Goal: Find specific page/section: Find specific page/section

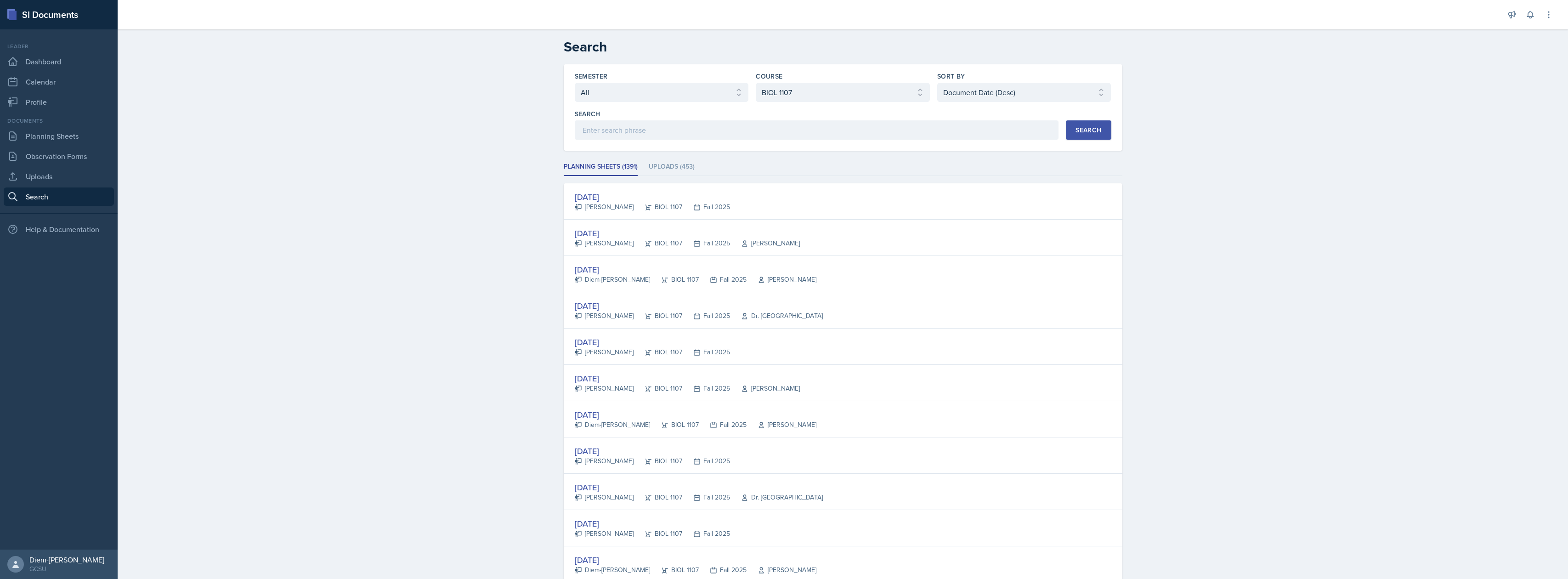
select select "all"
select select "6d02d006-d2ce-4ab3-bc11-53b48f3c94ca"
select select "3"
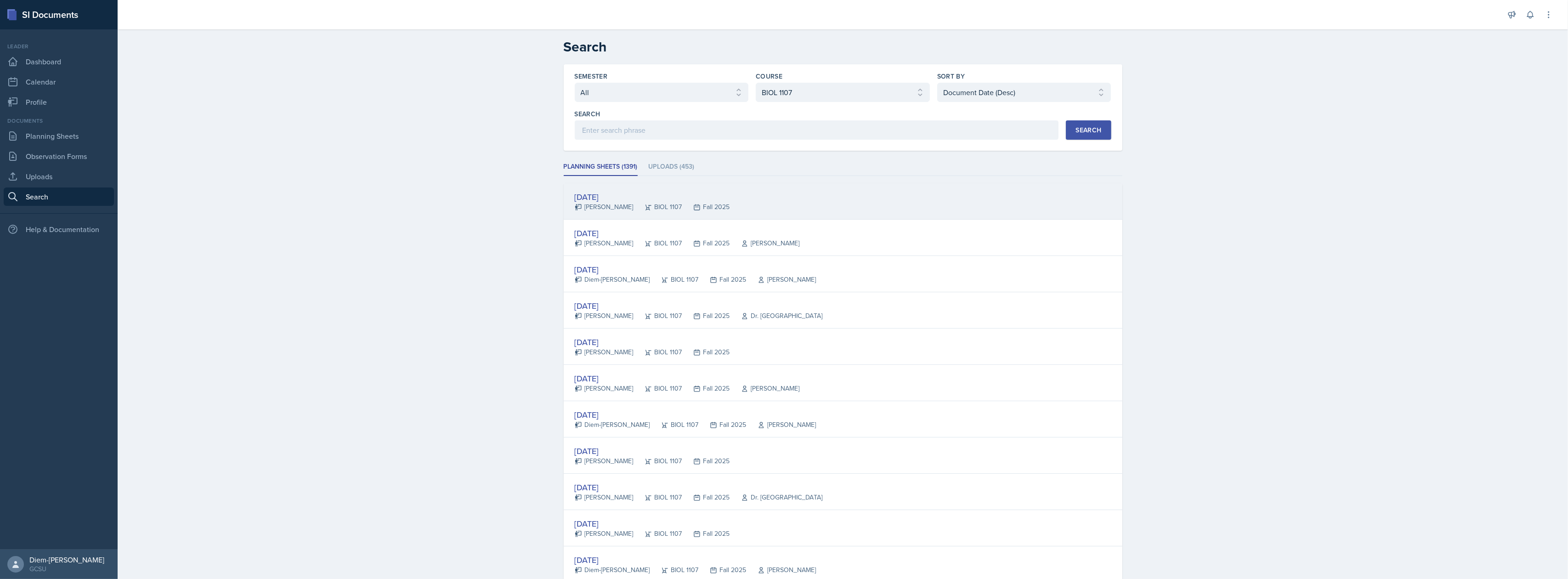
click at [670, 201] on div "[DATE]" at bounding box center [652, 196] width 155 height 12
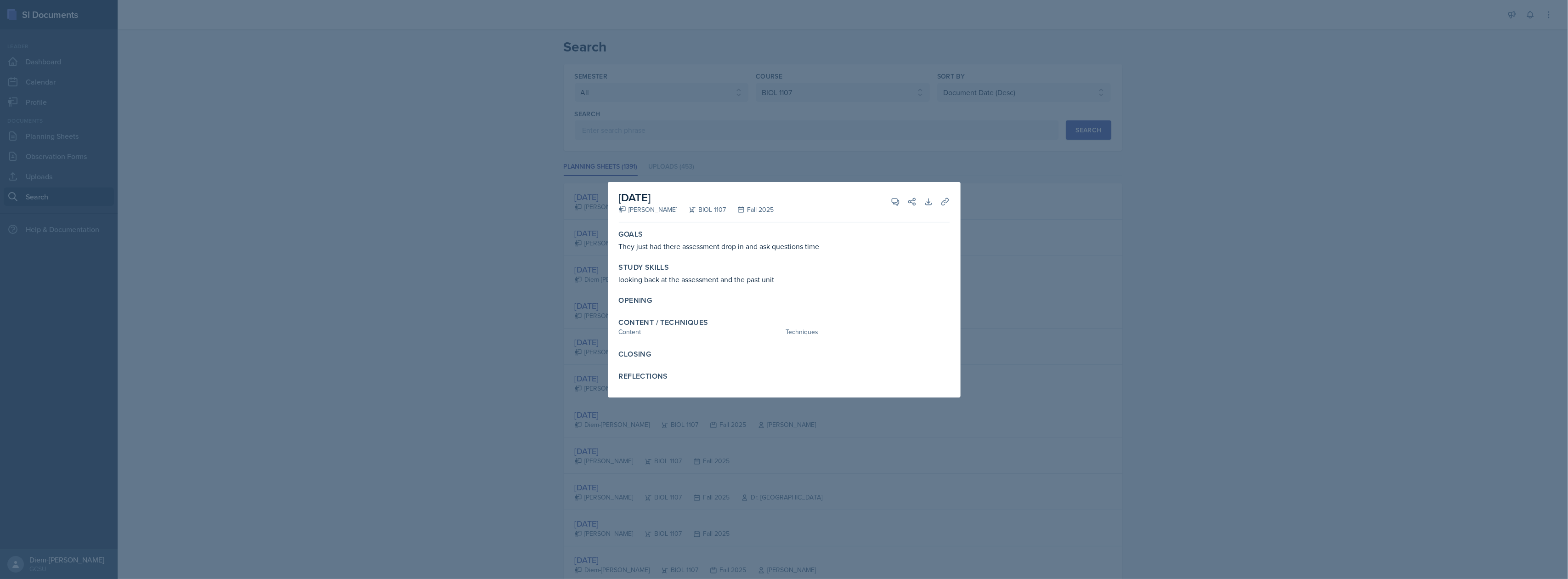
click at [719, 93] on div at bounding box center [784, 289] width 1568 height 579
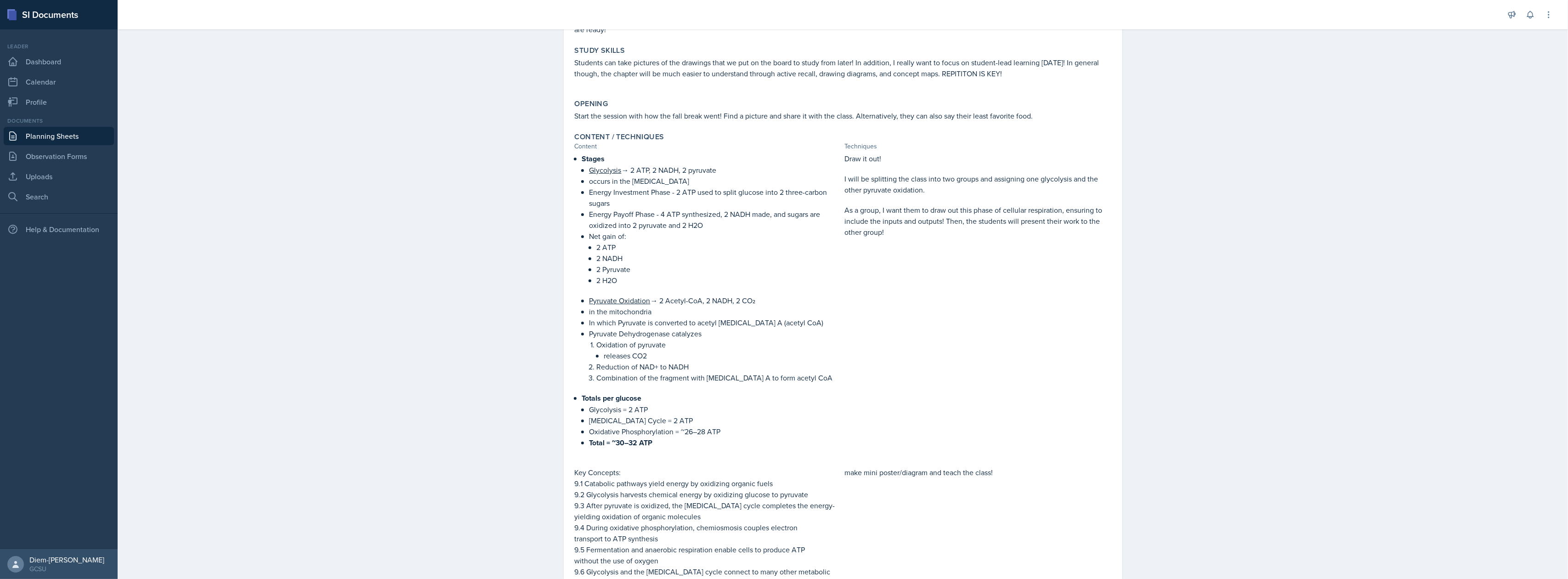
scroll to position [227, 0]
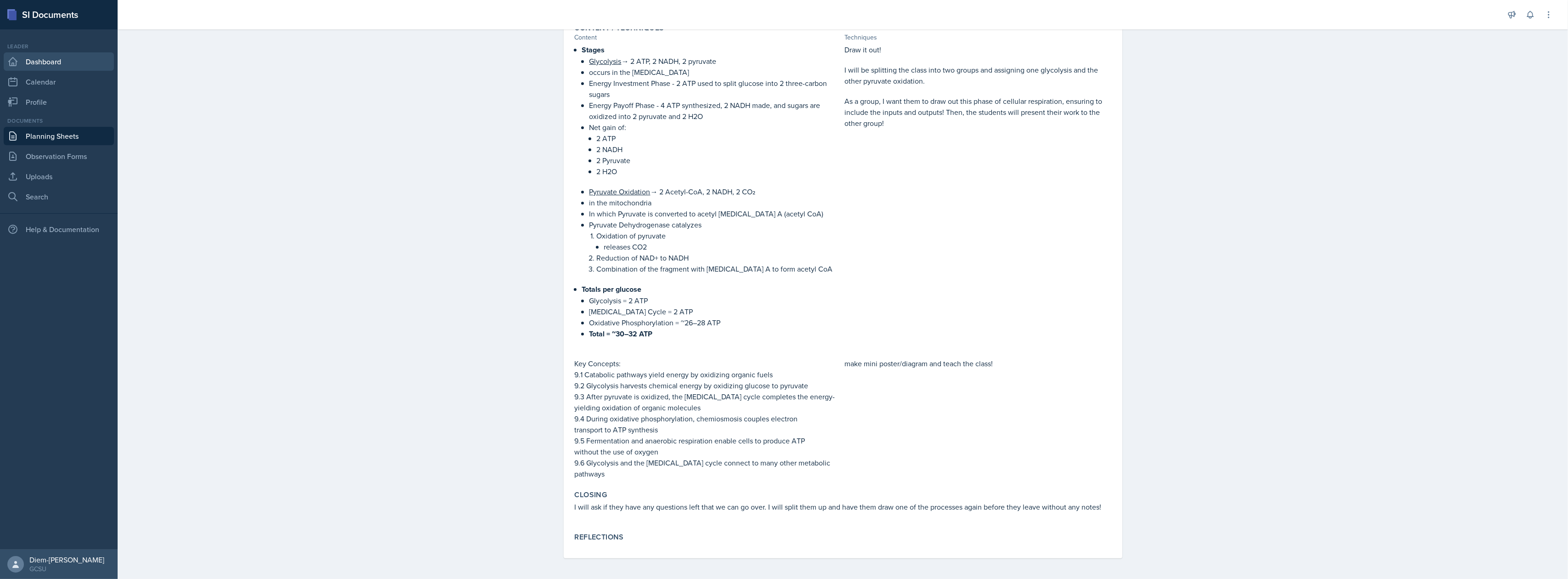
click at [32, 59] on link "Dashboard" at bounding box center [59, 61] width 110 height 18
